Goal: Information Seeking & Learning: Learn about a topic

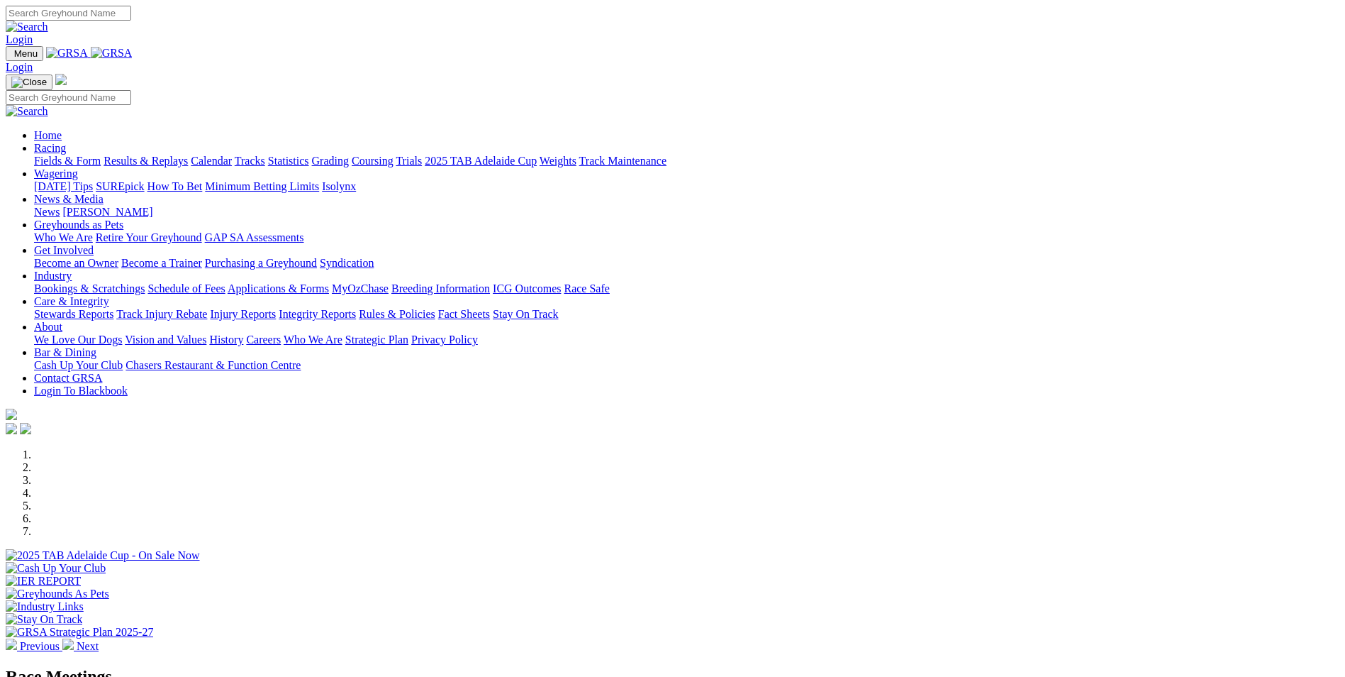
click at [131, 16] on input "Search" at bounding box center [69, 13] width 126 height 15
type input "dookie"
click at [48, 21] on img at bounding box center [27, 27] width 43 height 13
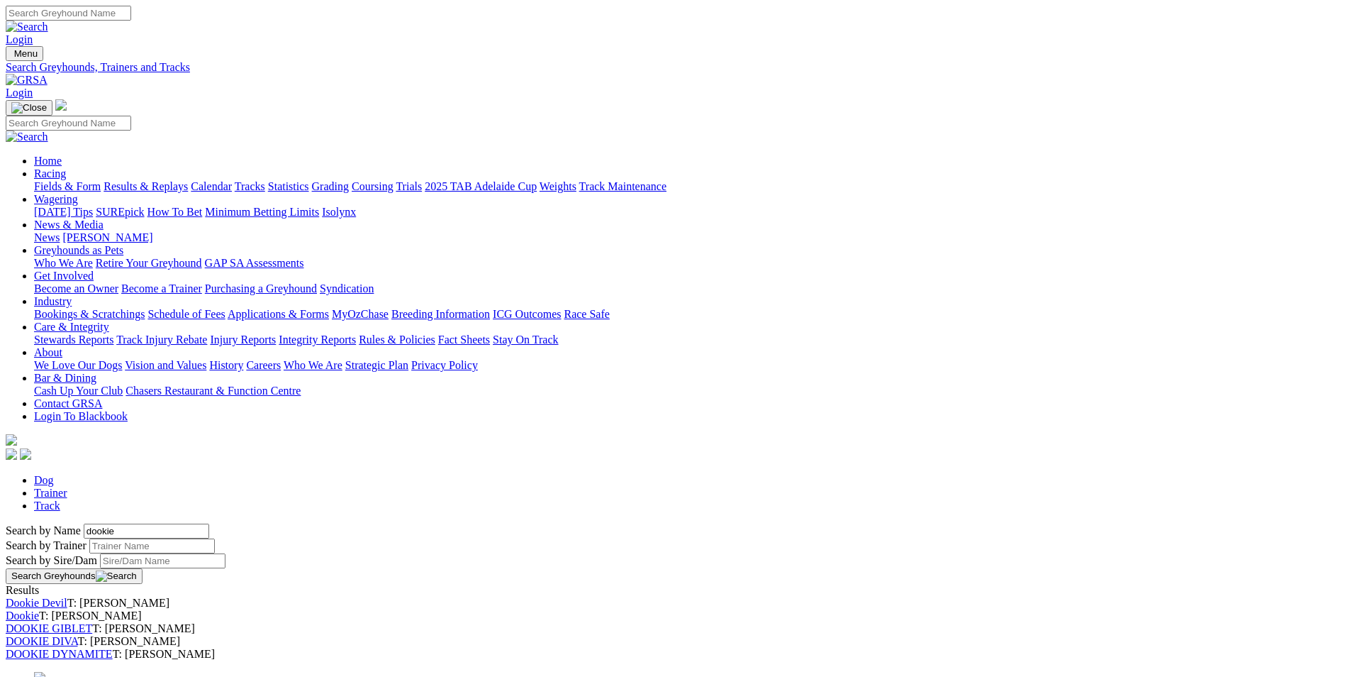
click at [39, 609] on link "Dookie" at bounding box center [22, 615] width 33 height 12
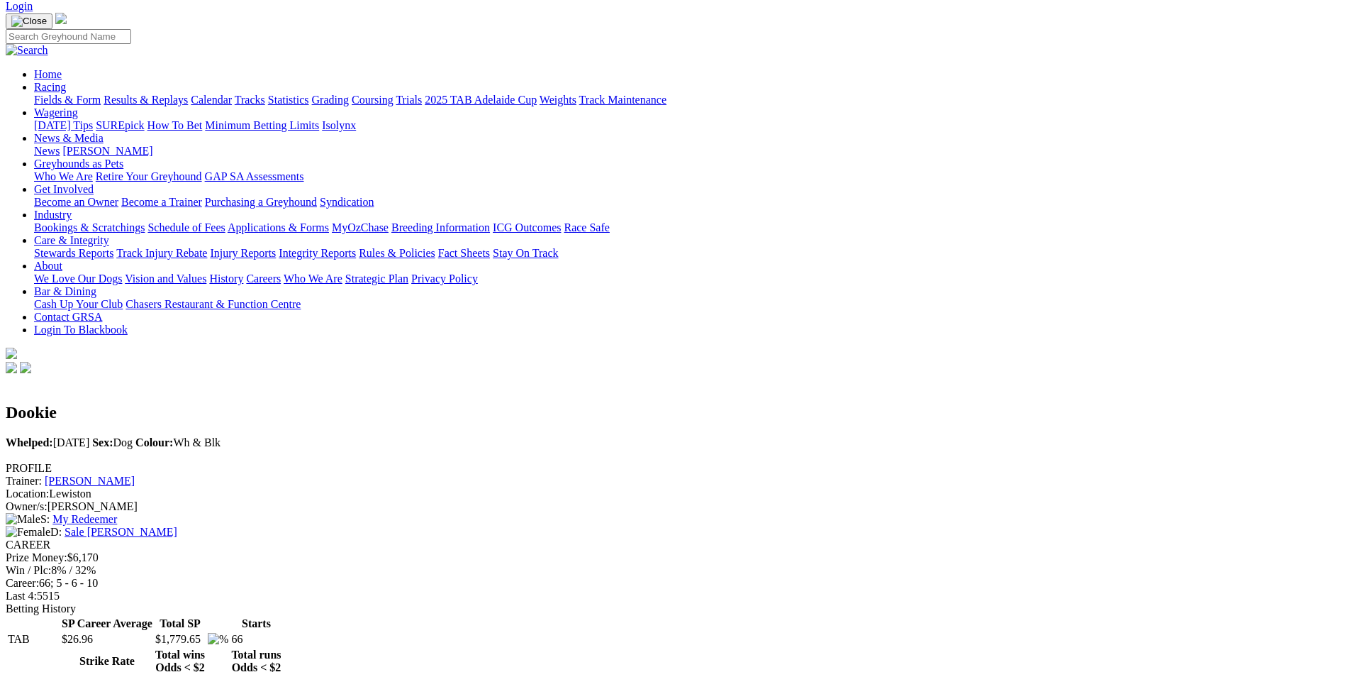
scroll to position [98, 0]
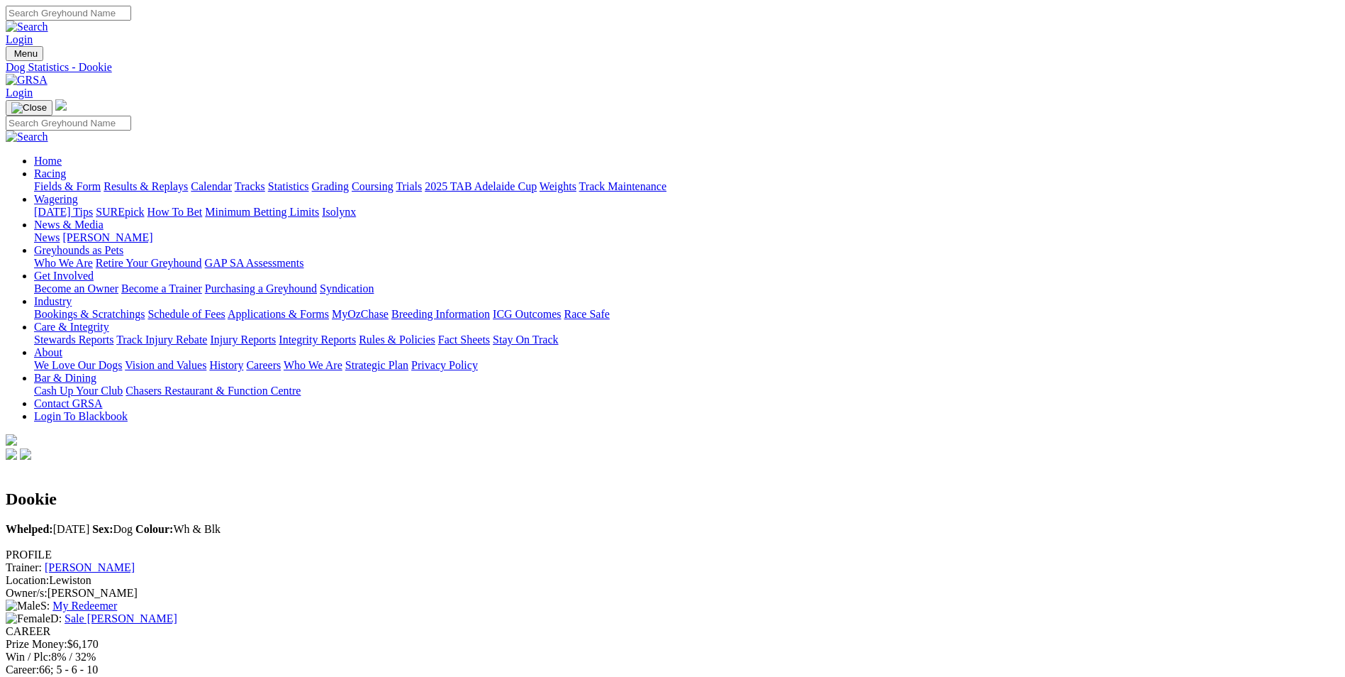
click at [123, 244] on link "Greyhounds as Pets" at bounding box center [78, 250] width 89 height 12
click at [202, 257] on link "Retire Your Greyhound" at bounding box center [149, 263] width 106 height 12
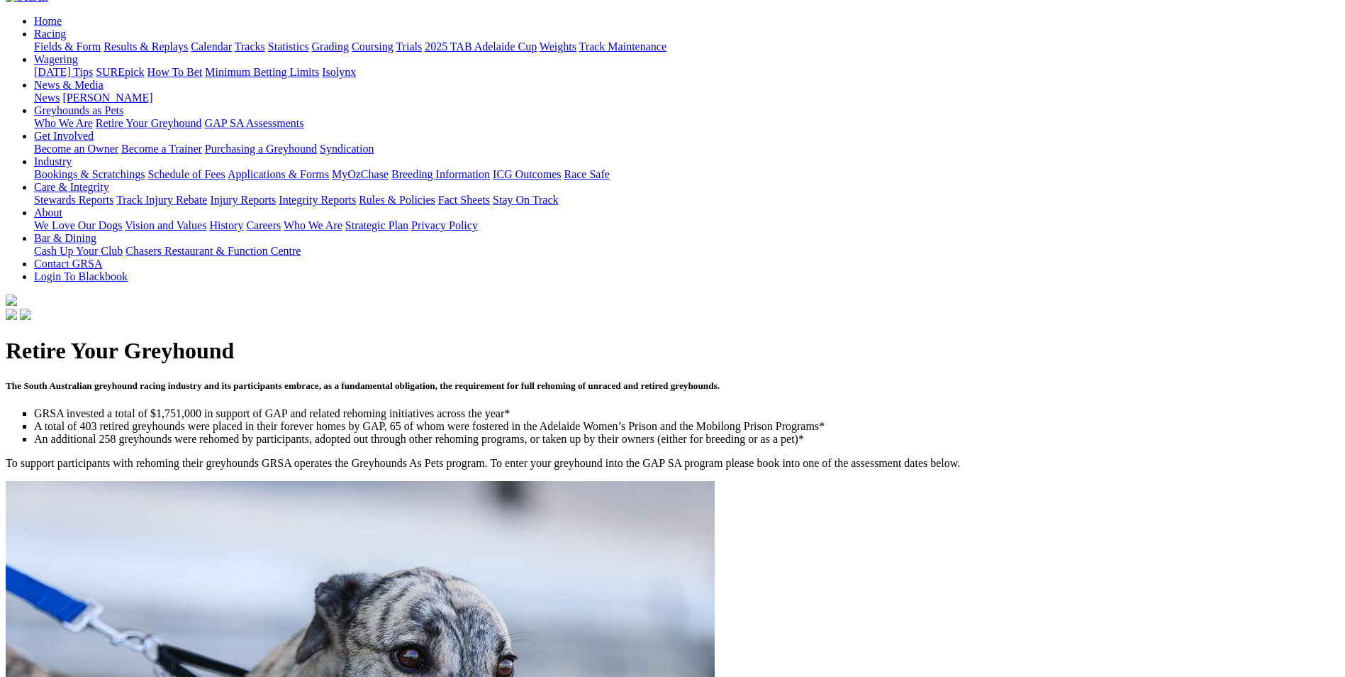
scroll to position [731, 0]
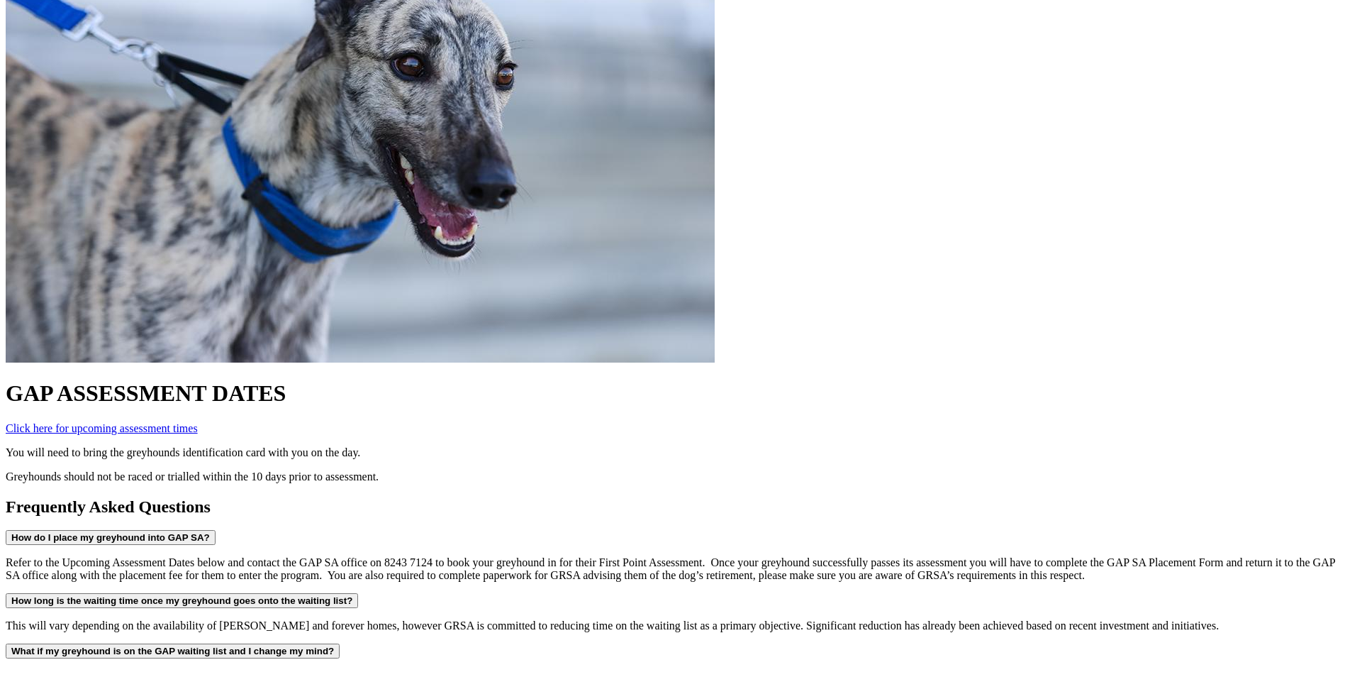
click at [210, 532] on strong "How do I place my greyhound into GAP SA?" at bounding box center [110, 537] width 199 height 11
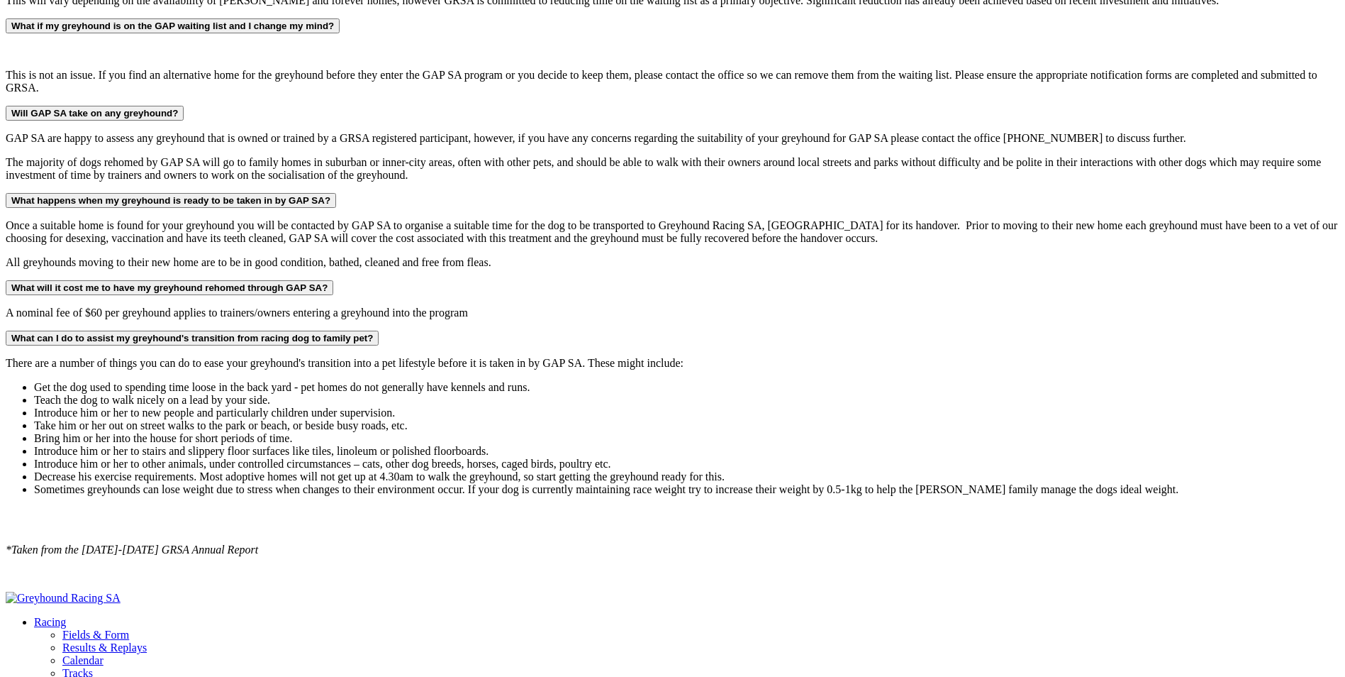
scroll to position [1358, 0]
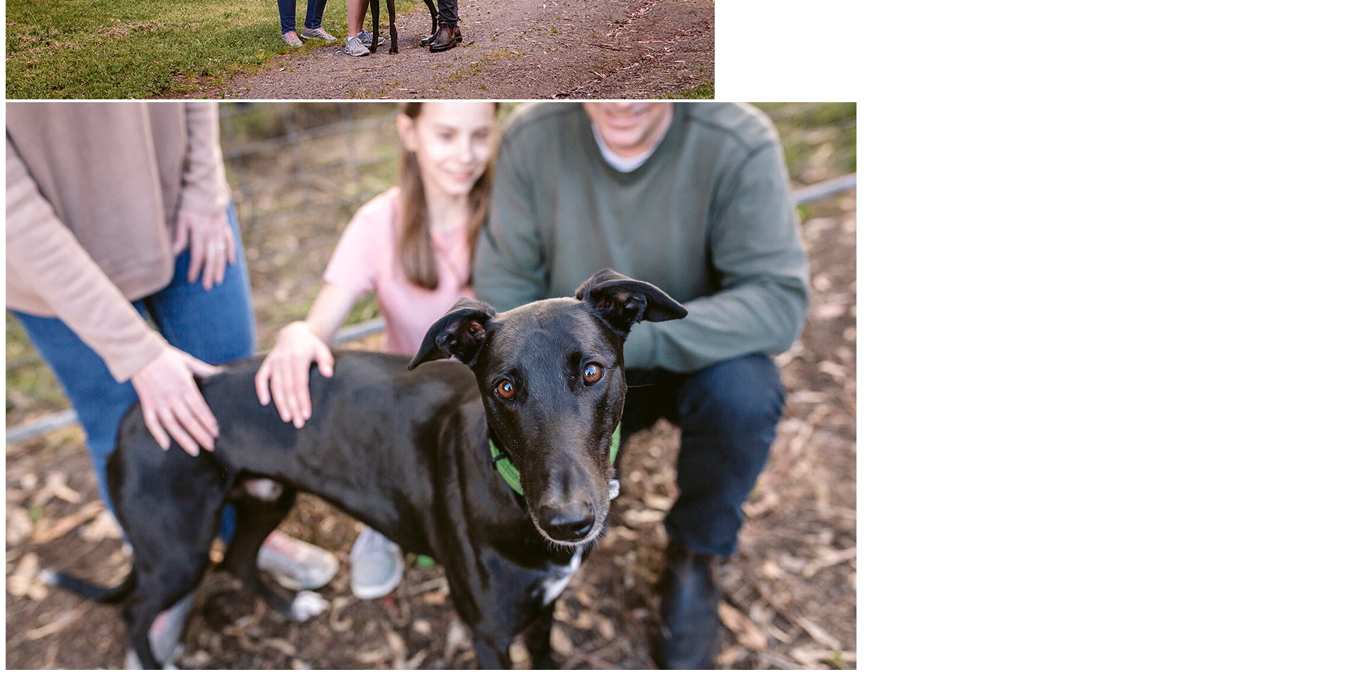
scroll to position [2431, 0]
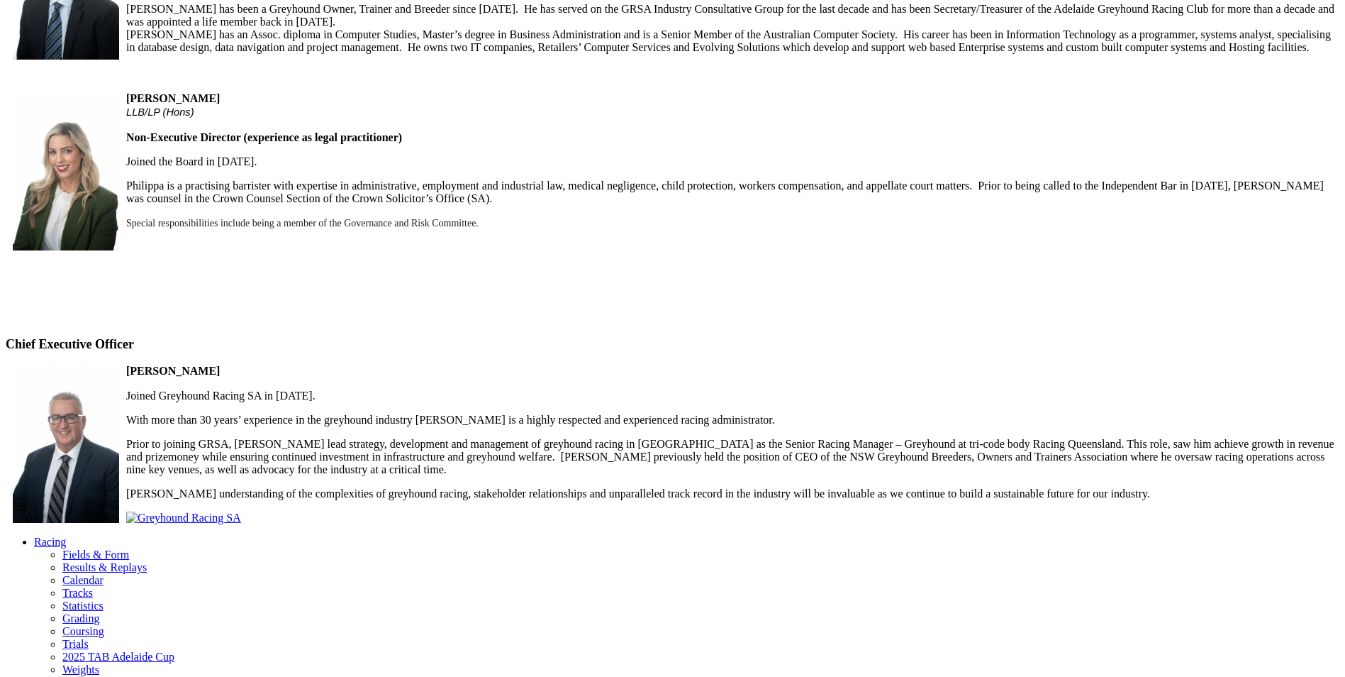
scroll to position [1135, 0]
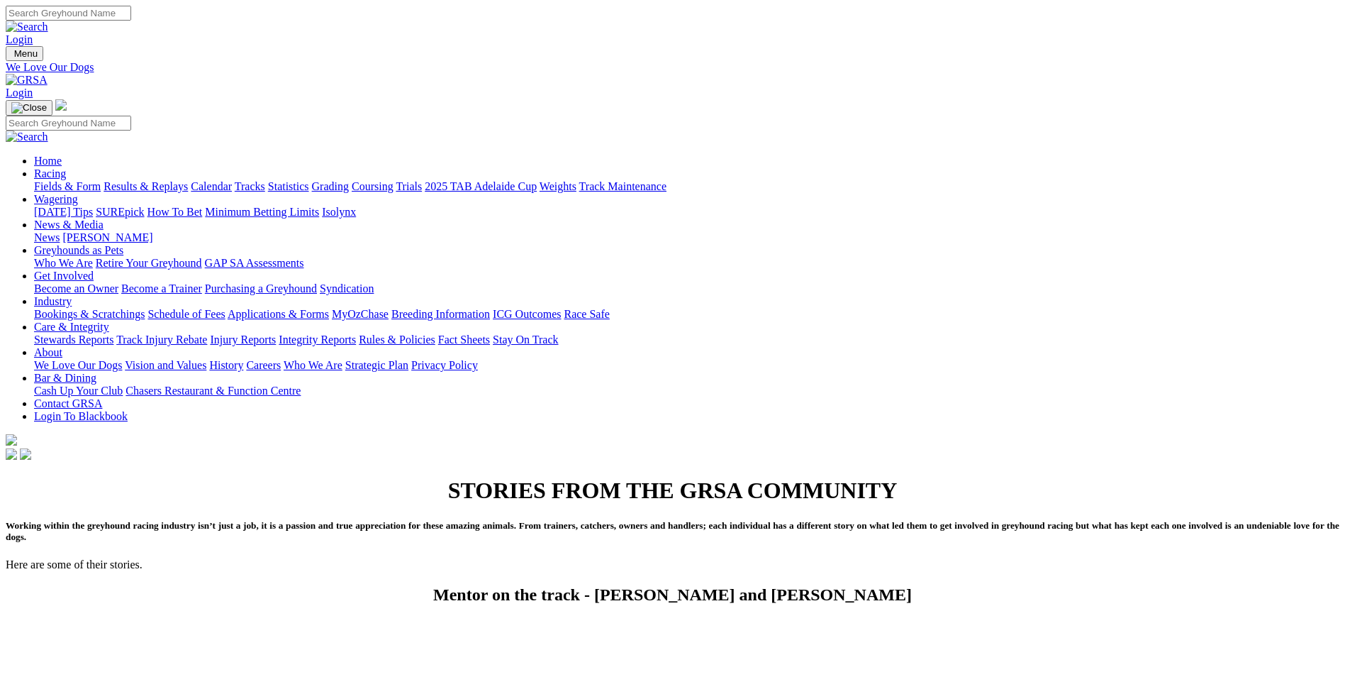
click at [102, 397] on link "Contact GRSA" at bounding box center [68, 403] width 68 height 12
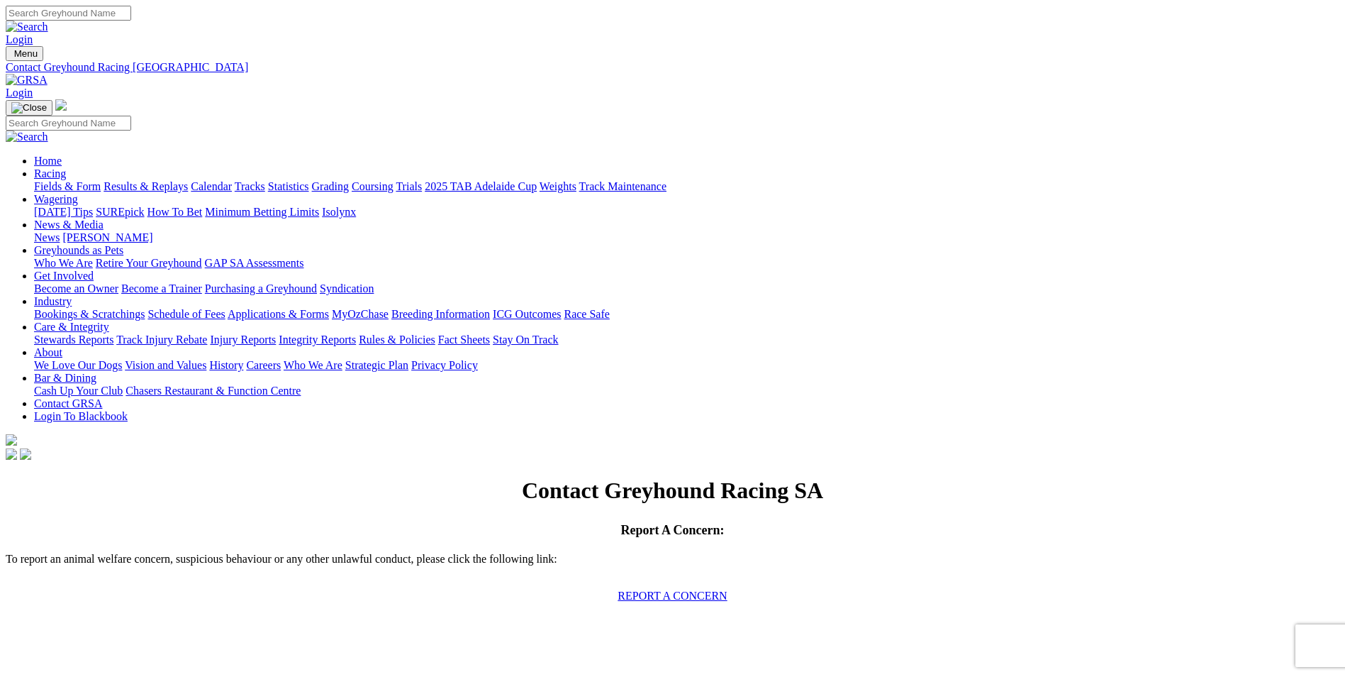
click at [131, 14] on input "Search" at bounding box center [69, 13] width 126 height 15
type input "dookie"
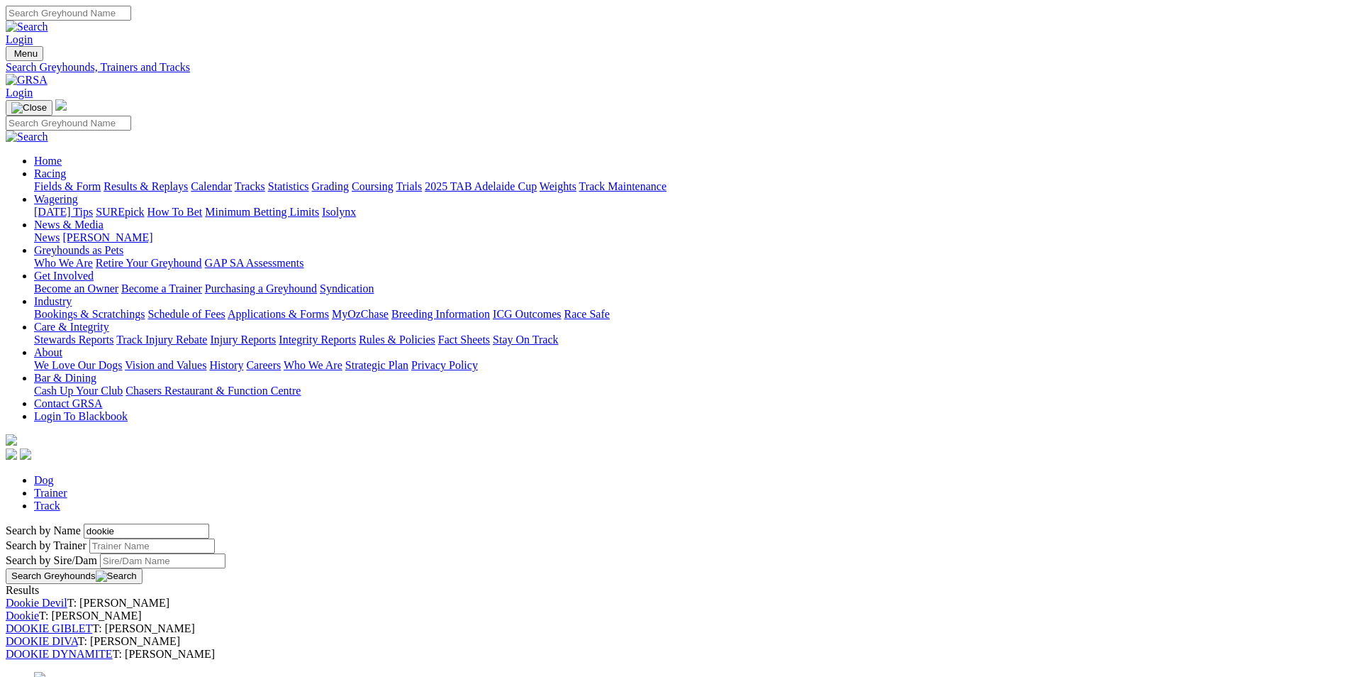
click at [39, 609] on link "Dookie" at bounding box center [22, 615] width 33 height 12
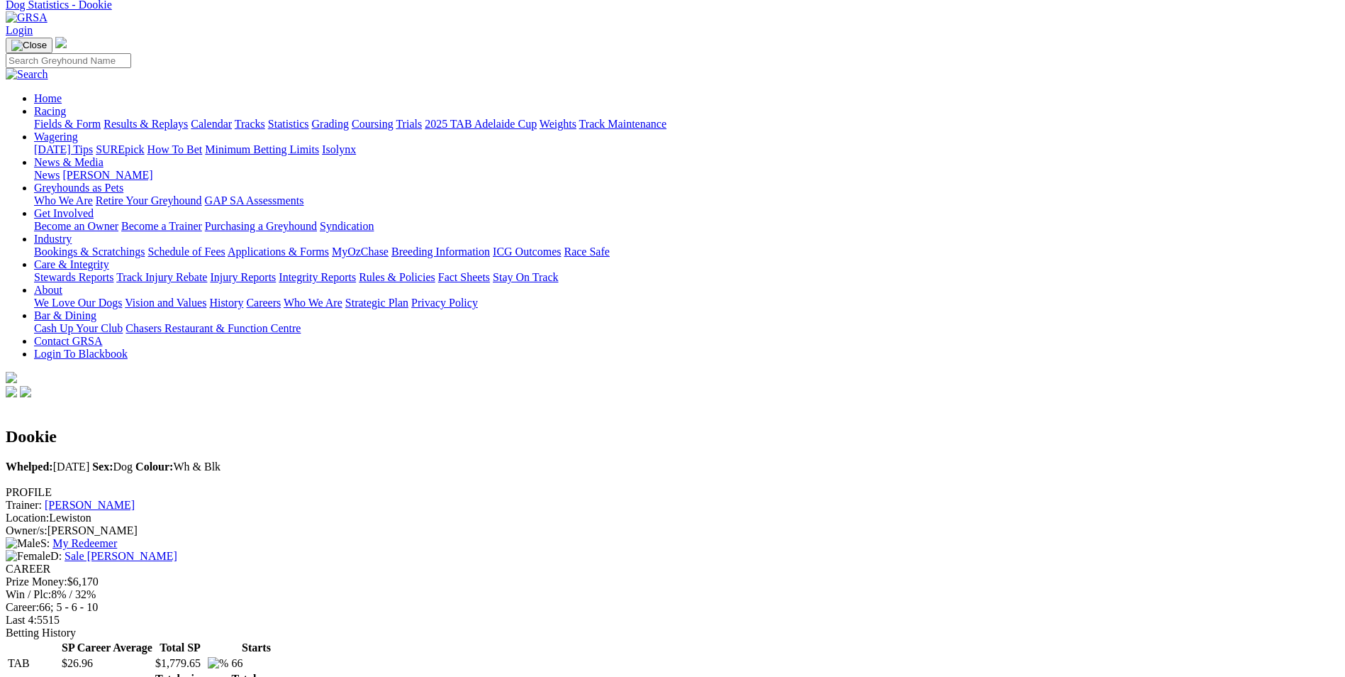
scroll to position [71, 0]
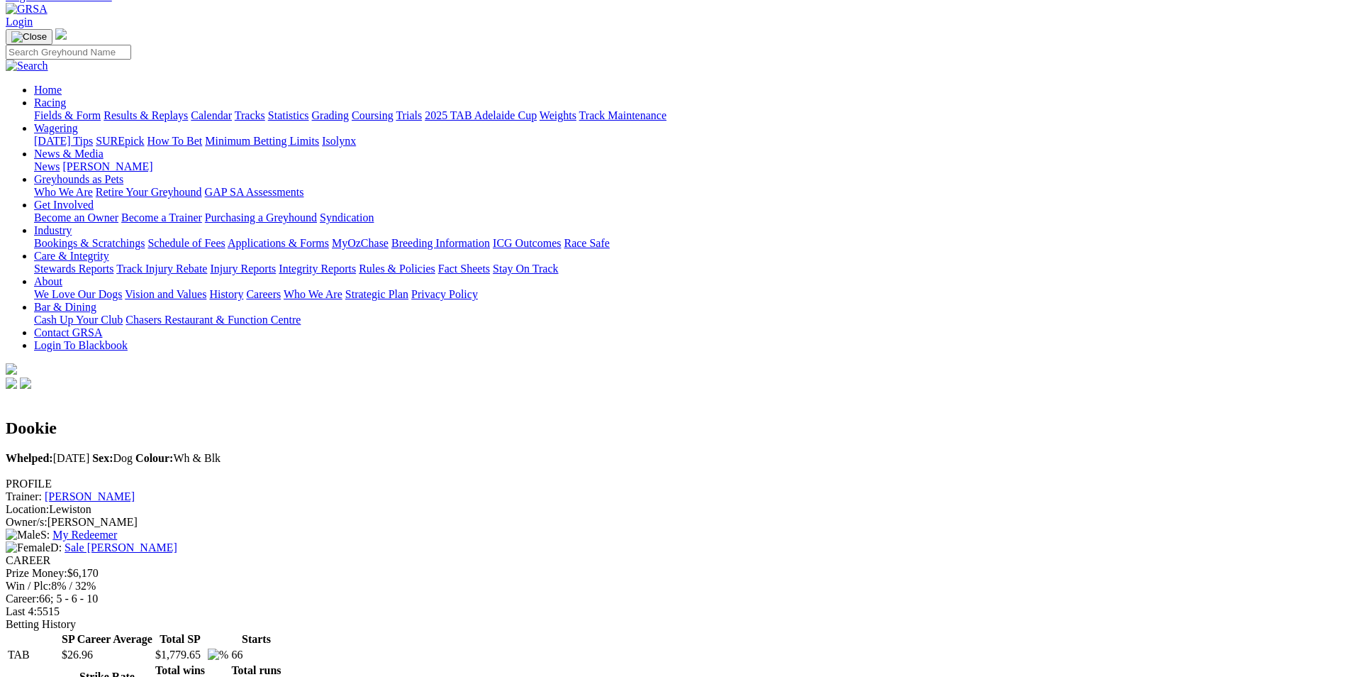
click at [117, 528] on link "My Redeemer" at bounding box center [84, 534] width 65 height 12
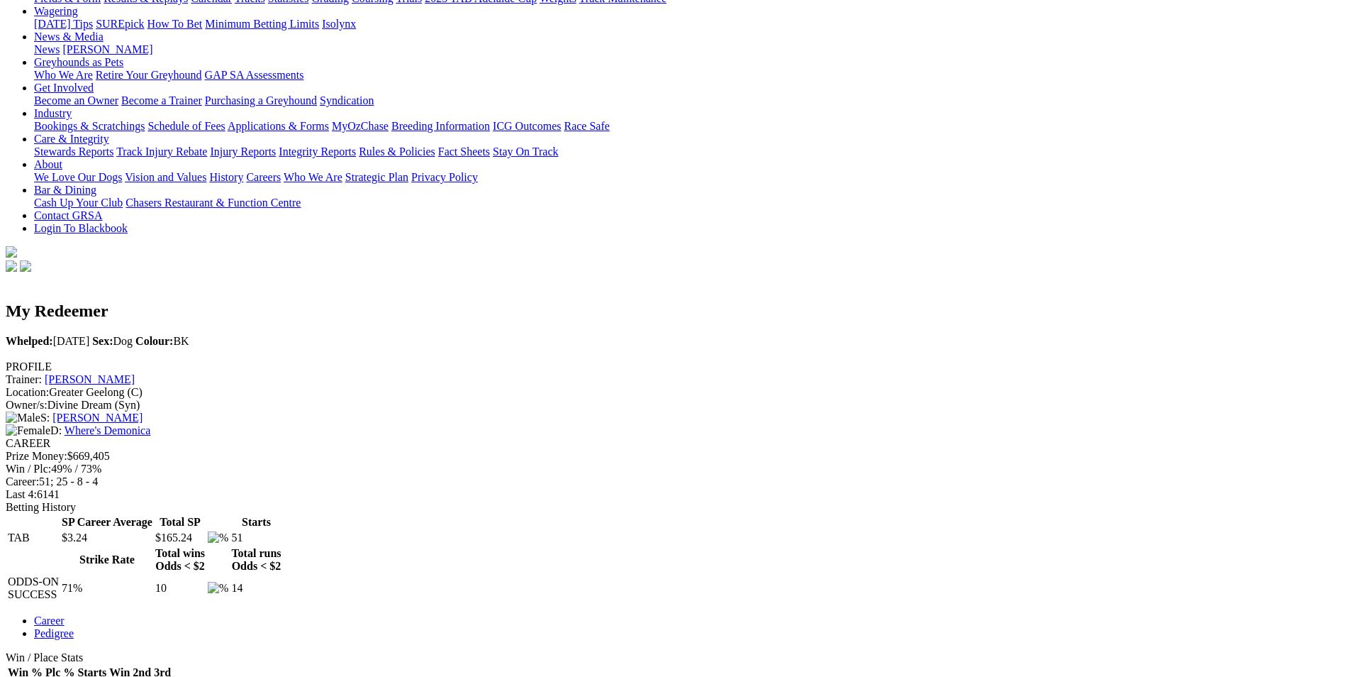
scroll to position [213, 0]
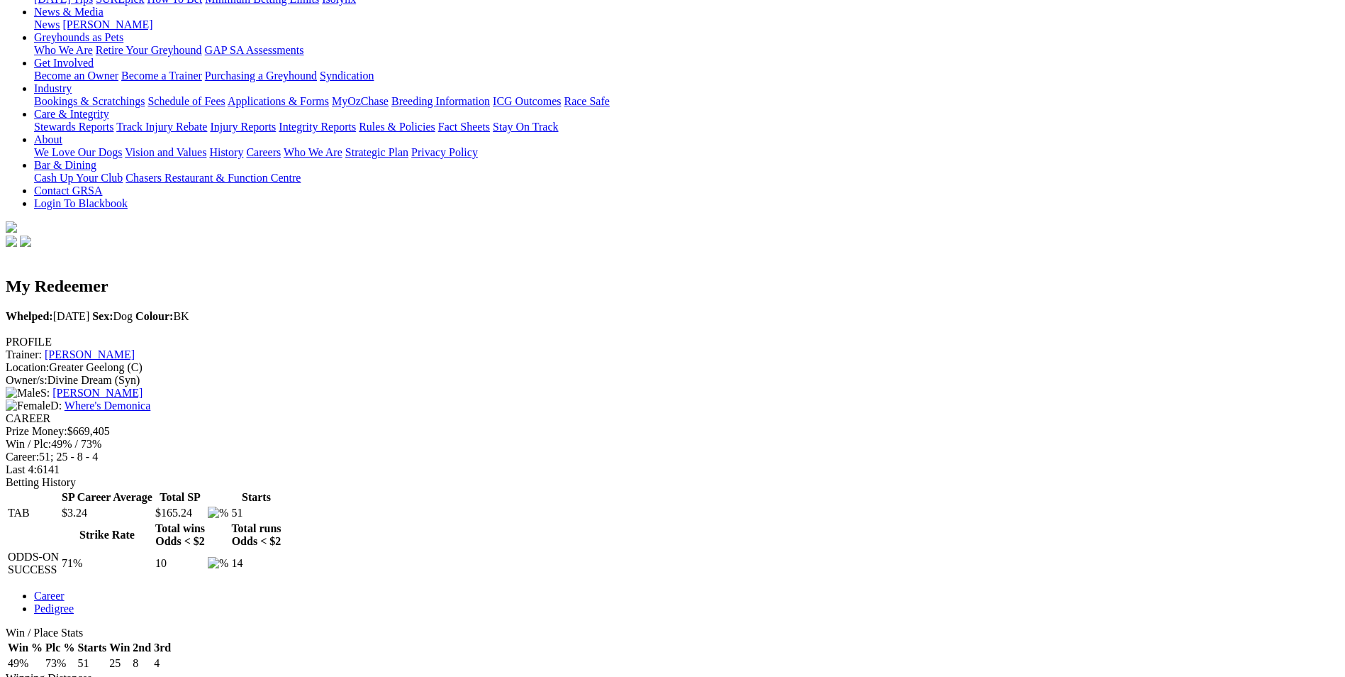
click at [74, 602] on link "Pedigree" at bounding box center [54, 608] width 40 height 12
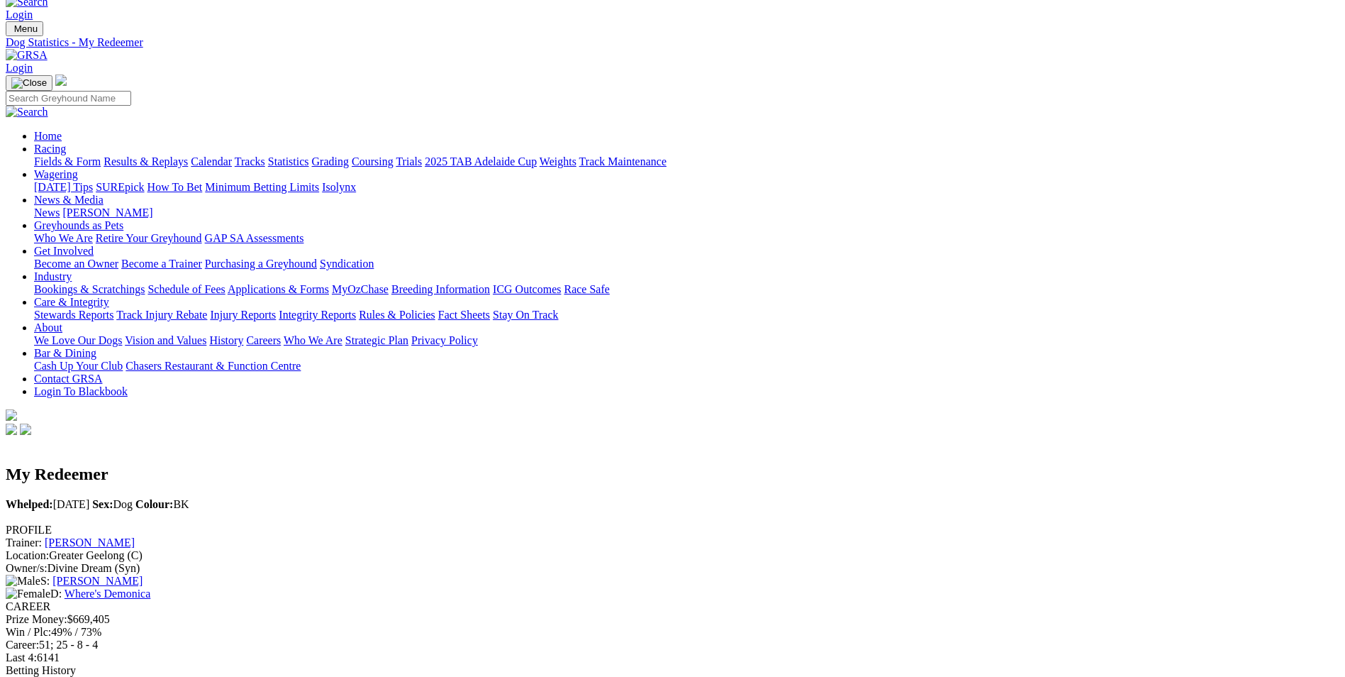
scroll to position [0, 0]
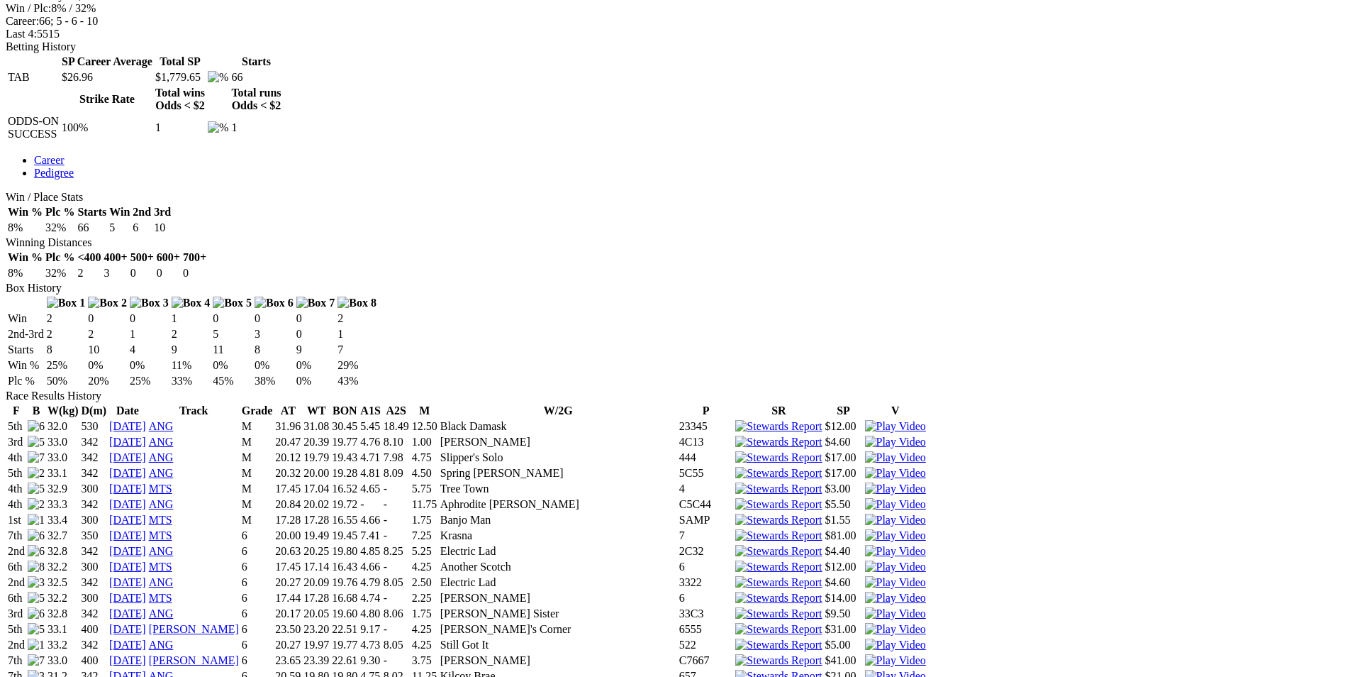
scroll to position [672, 0]
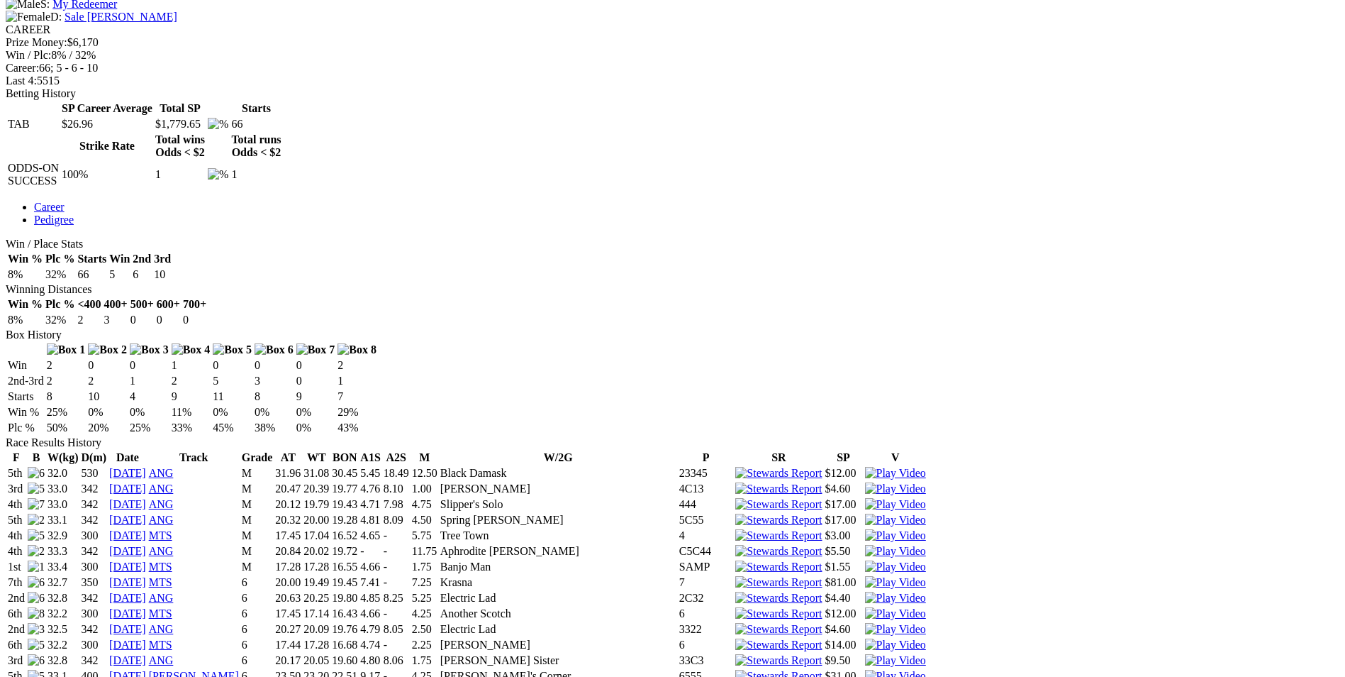
scroll to position [530, 0]
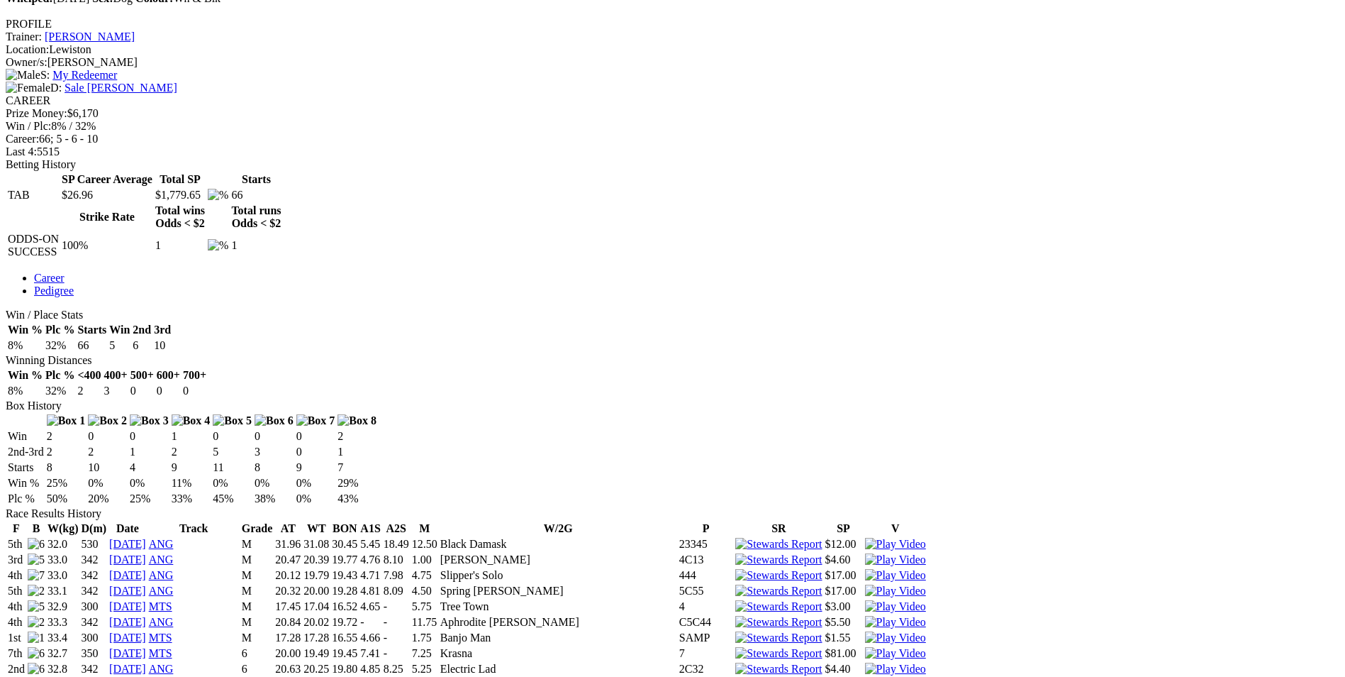
click at [886, 538] on img at bounding box center [895, 544] width 61 height 13
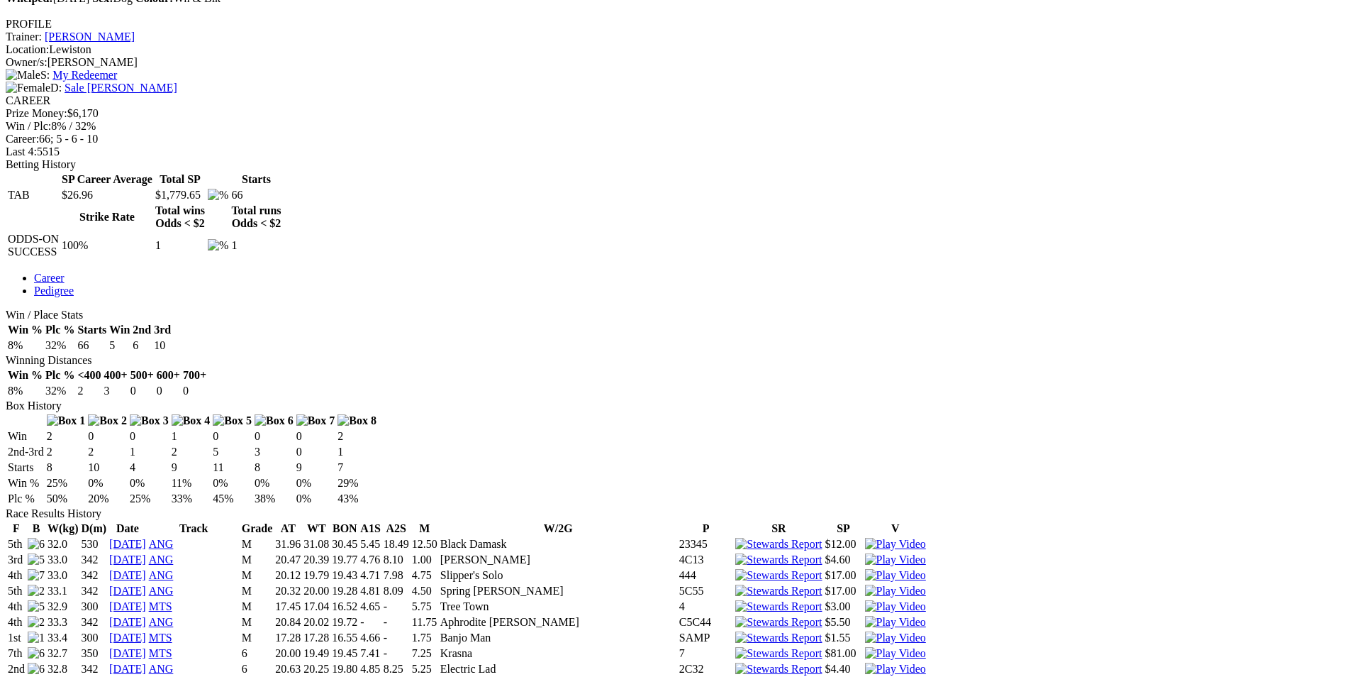
click at [882, 600] on img at bounding box center [895, 606] width 61 height 13
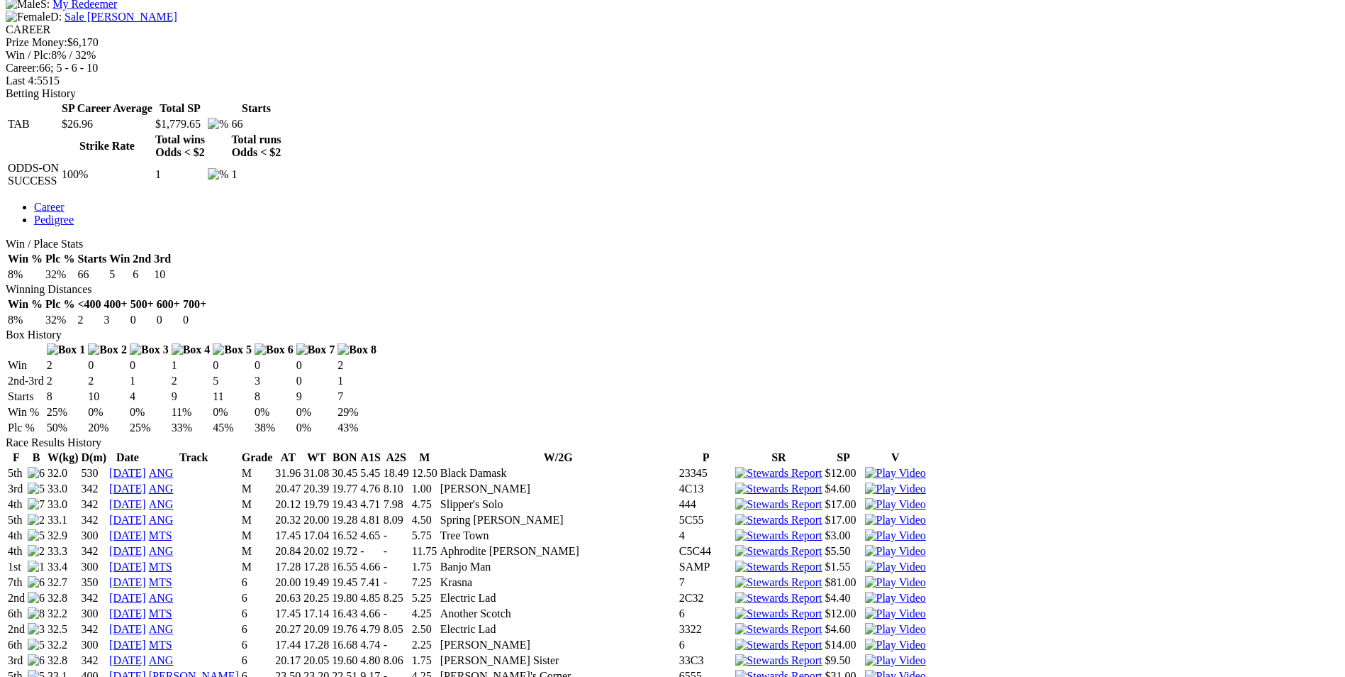
scroll to position [672, 0]
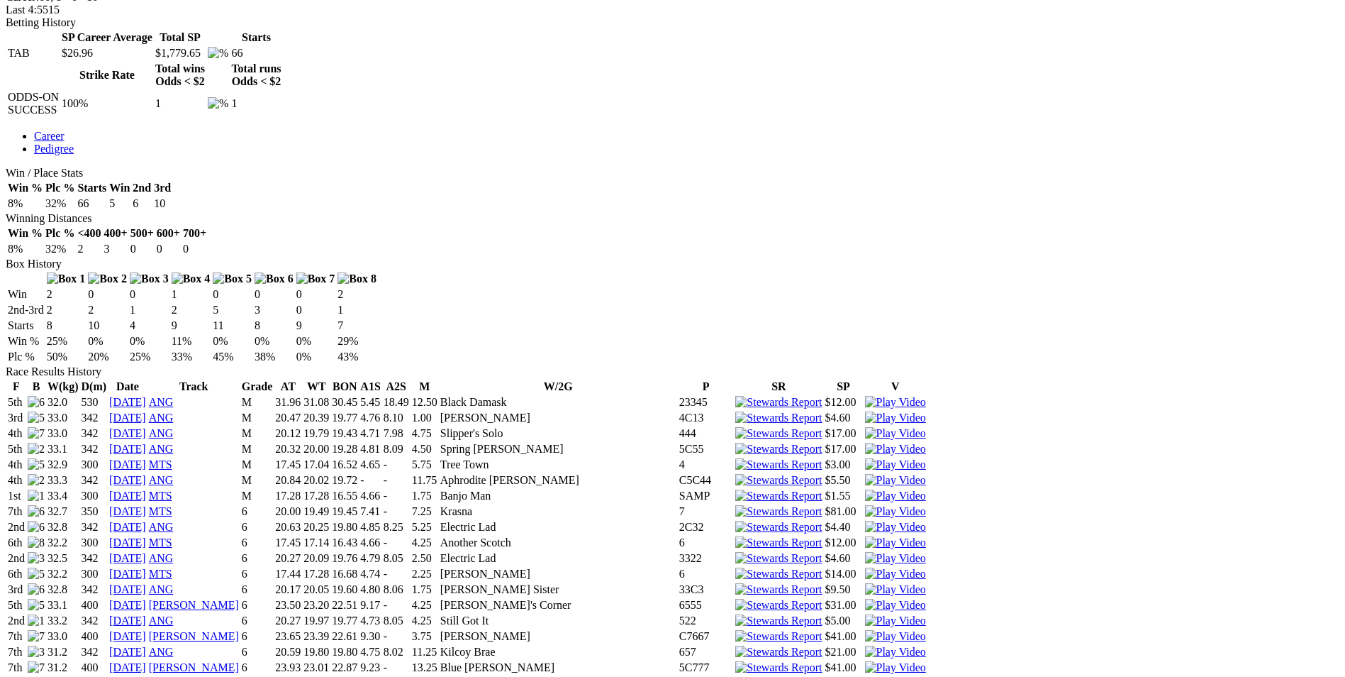
click at [882, 676] on img at bounding box center [895, 683] width 61 height 13
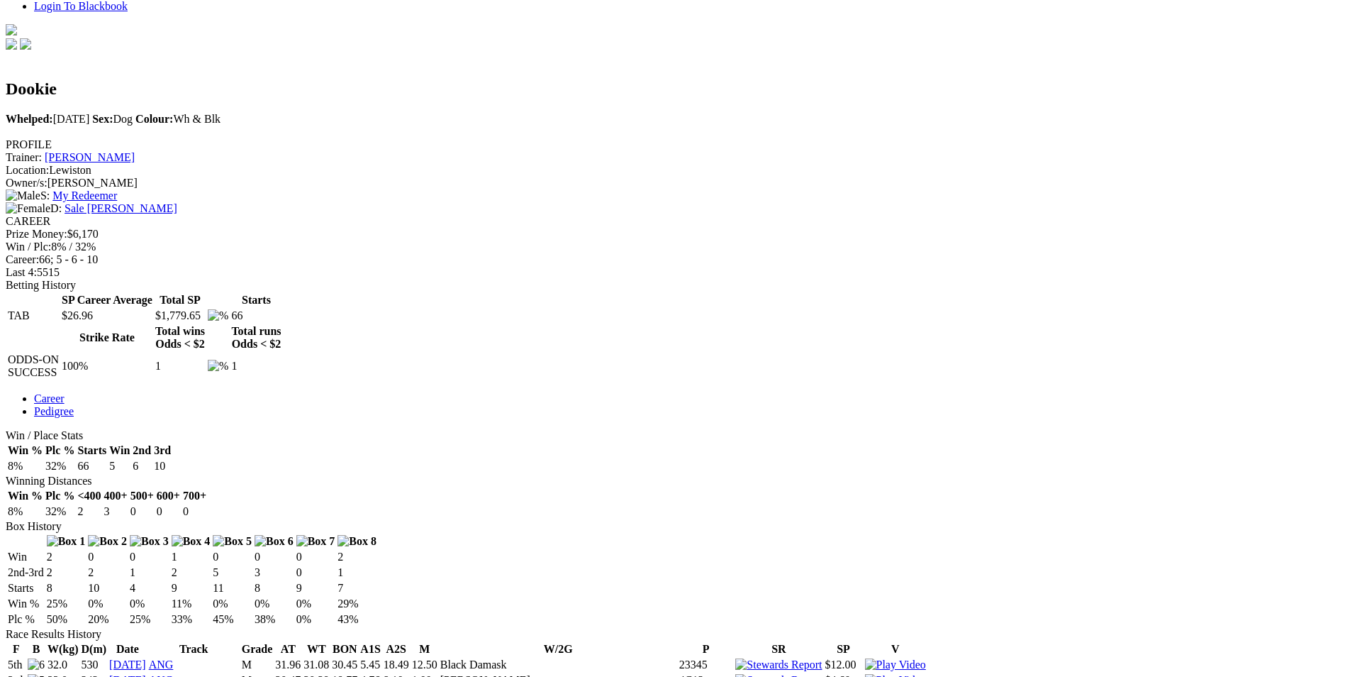
scroll to position [355, 0]
